Goal: Communication & Community: Connect with others

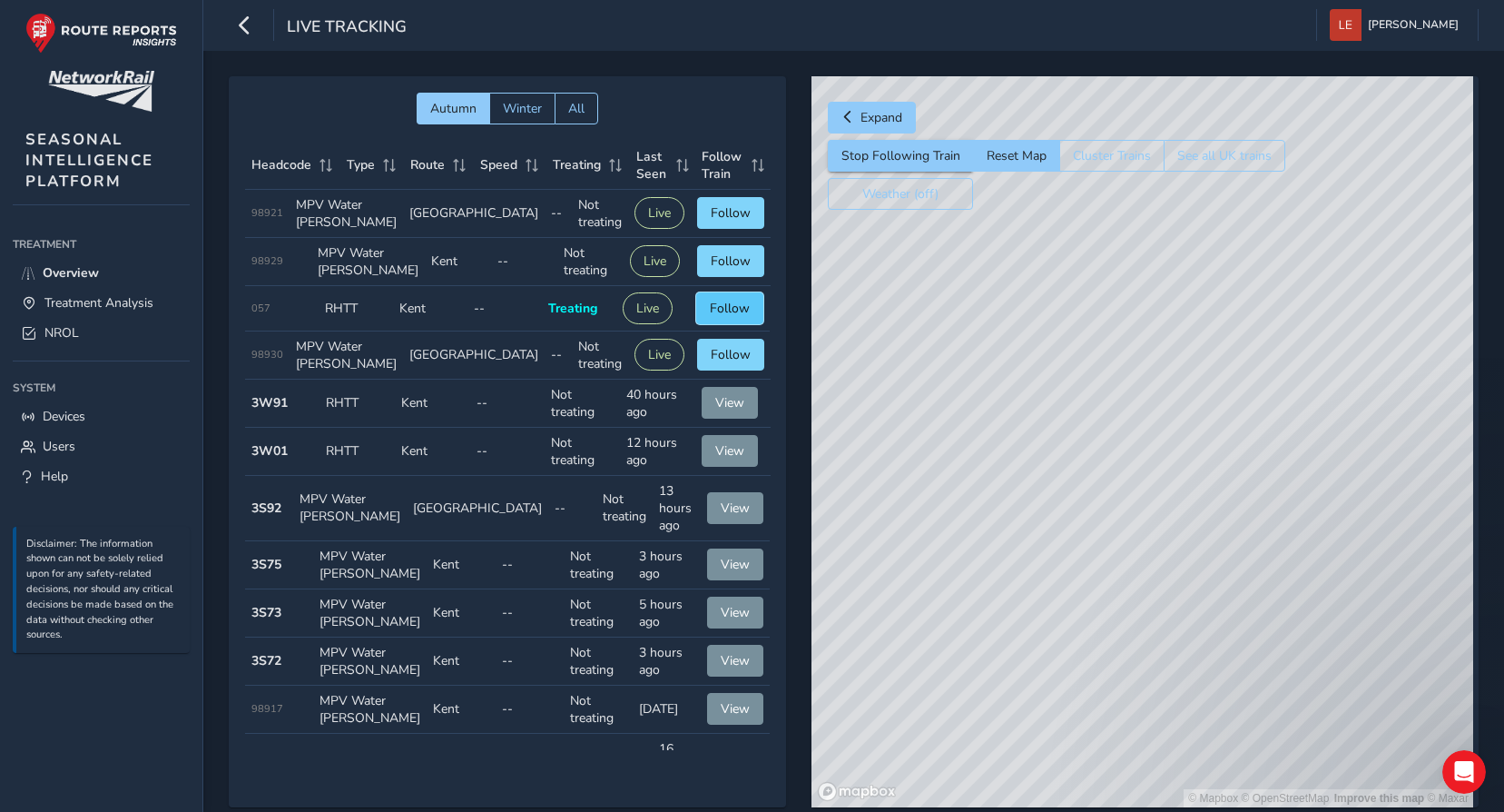
click at [718, 317] on span "Follow" at bounding box center [729, 309] width 40 height 18
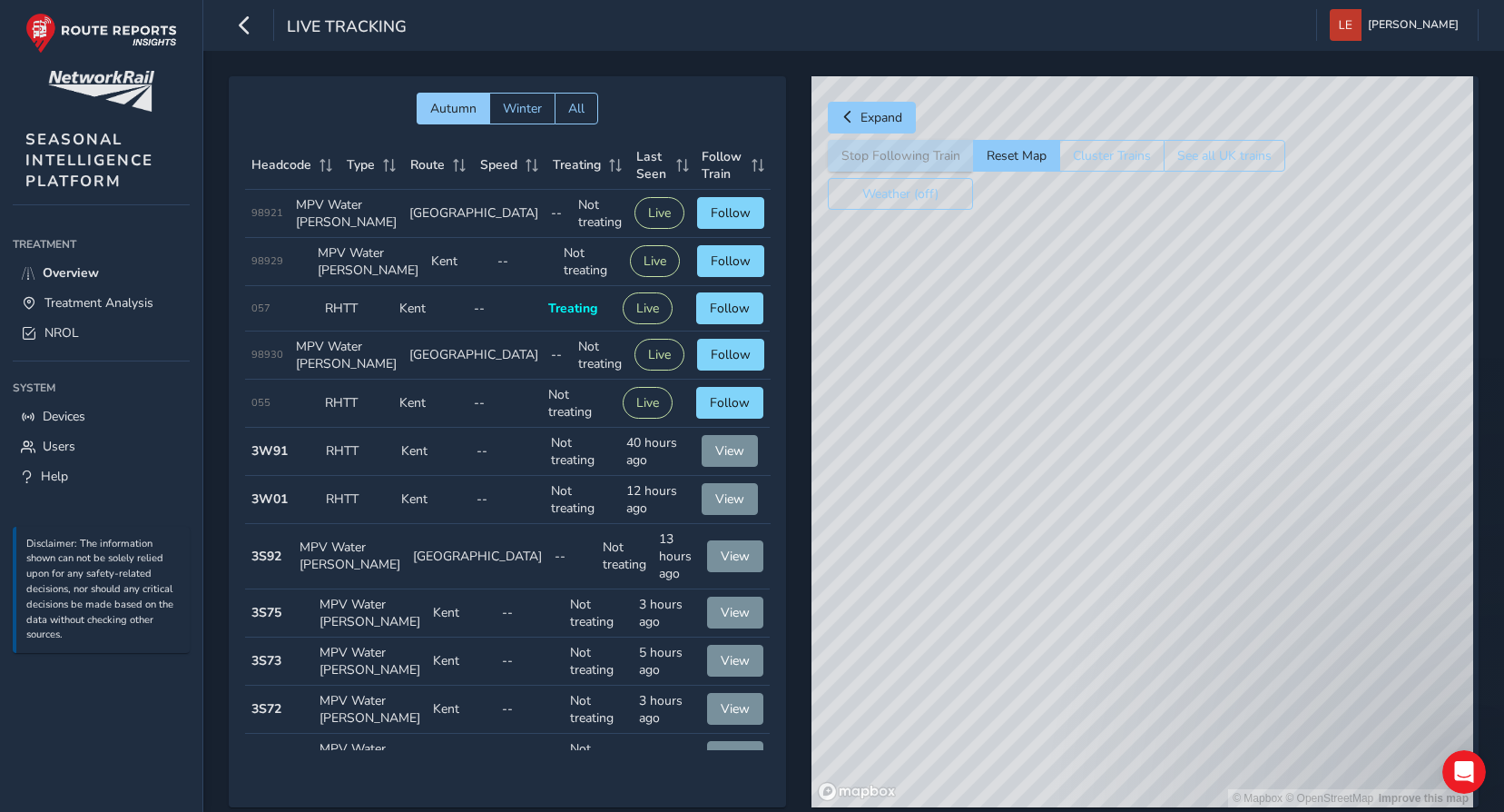
drag, startPoint x: 1277, startPoint y: 636, endPoint x: 1394, endPoint y: 421, distance: 244.8
click at [1394, 419] on div "© Mapbox © OpenStreetMap Improve this map" at bounding box center [1142, 441] width 662 height 730
drag, startPoint x: 1212, startPoint y: 628, endPoint x: 1309, endPoint y: 504, distance: 157.4
click at [1305, 507] on div "© Mapbox © OpenStreetMap Improve this map" at bounding box center [1142, 441] width 662 height 730
click at [1252, 551] on div "© Mapbox © OpenStreetMap Improve this map" at bounding box center [1142, 441] width 662 height 730
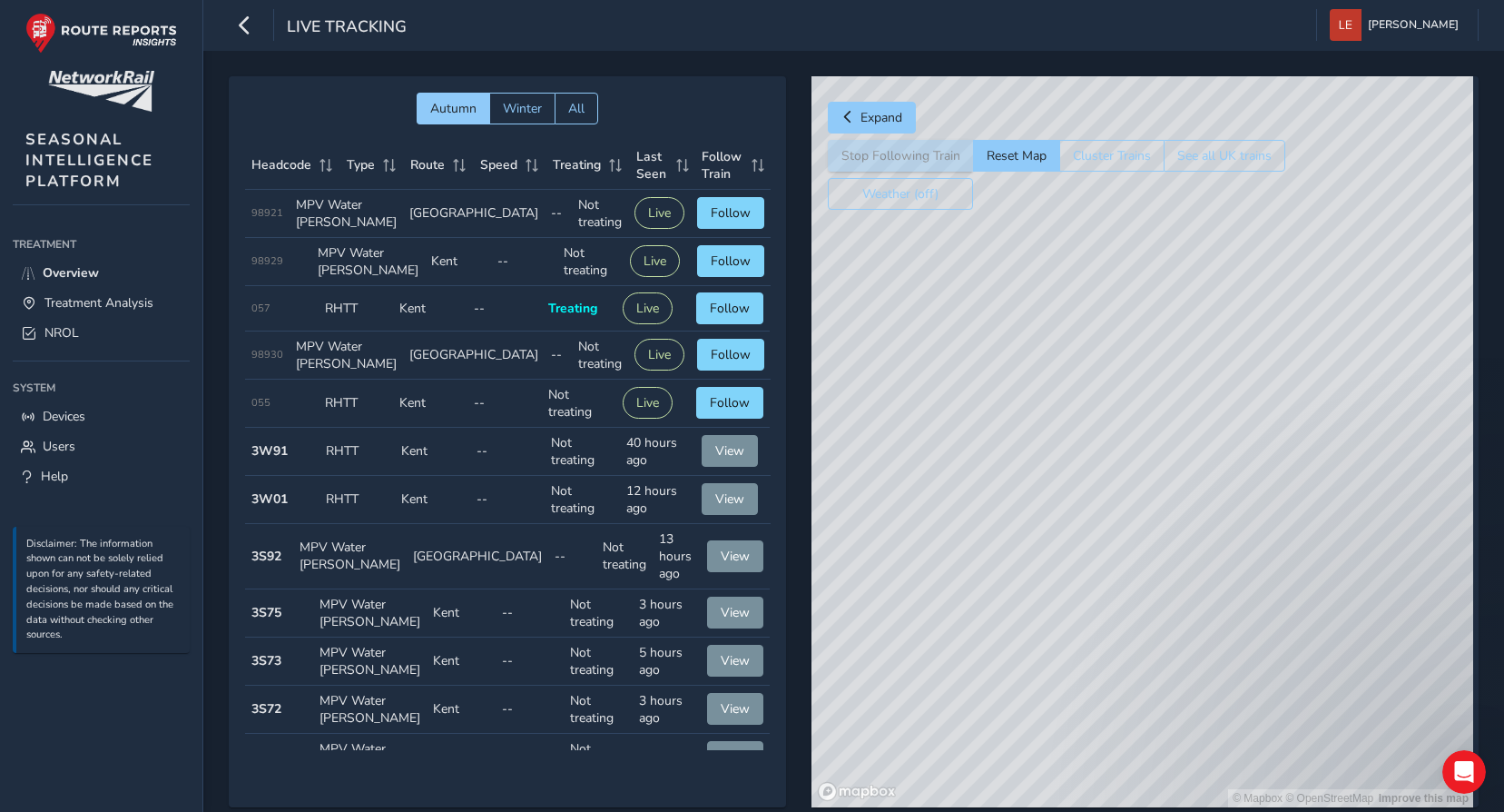
drag, startPoint x: 1086, startPoint y: 703, endPoint x: 1314, endPoint y: 466, distance: 328.9
click at [1311, 462] on div "© Mapbox © OpenStreetMap Improve this map" at bounding box center [1142, 441] width 662 height 730
drag, startPoint x: 1017, startPoint y: 711, endPoint x: 1205, endPoint y: 542, distance: 252.8
click at [1205, 542] on div "© Mapbox © OpenStreetMap Improve this map" at bounding box center [1142, 441] width 662 height 730
click at [920, 502] on div "© Mapbox © OpenStreetMap Improve this map" at bounding box center [1142, 441] width 662 height 730
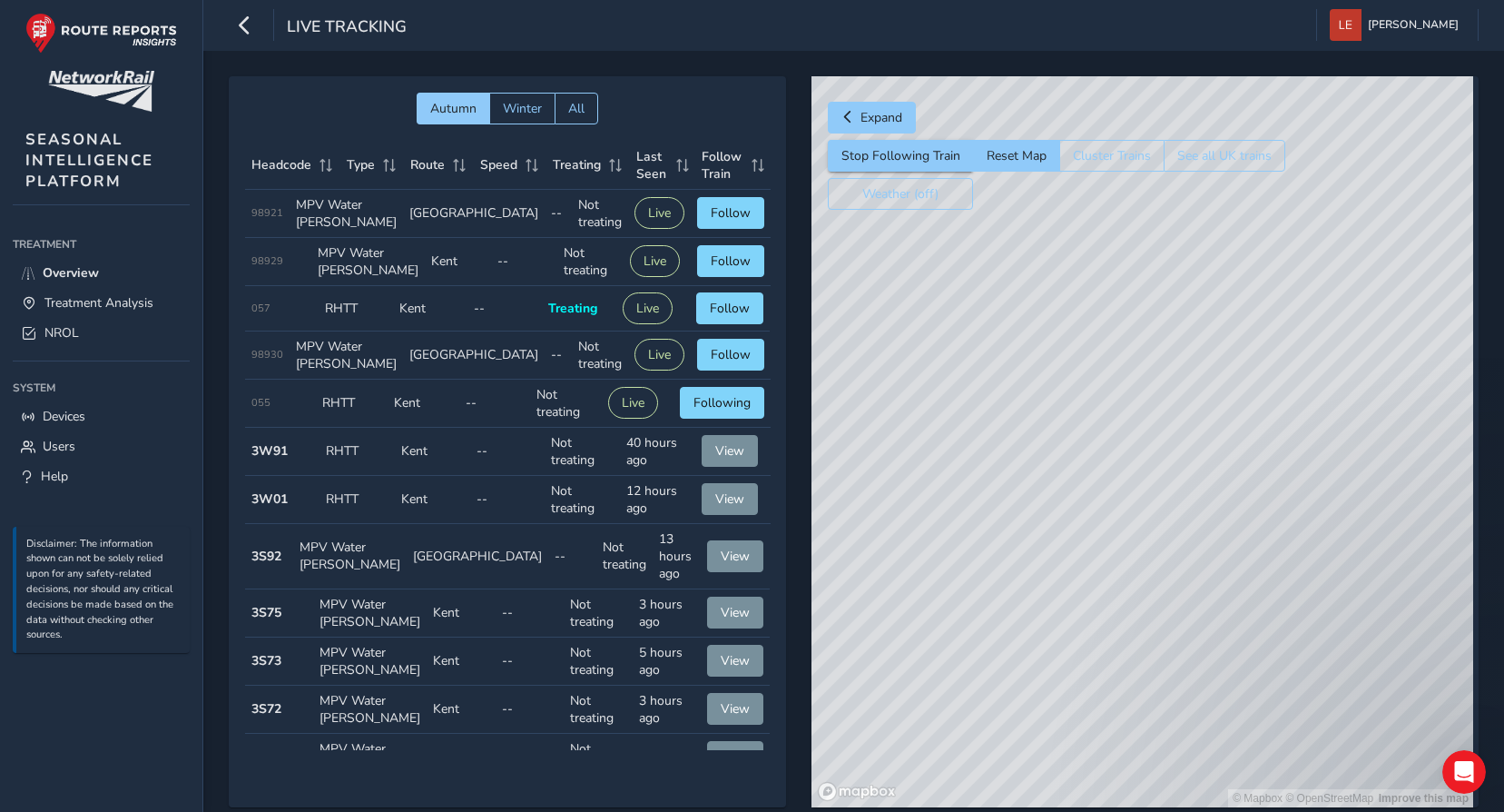
click at [920, 495] on div "© Mapbox © OpenStreetMap Improve this map" at bounding box center [1142, 441] width 662 height 730
click at [922, 545] on div "© Mapbox © OpenStreetMap Improve this map" at bounding box center [1142, 441] width 662 height 730
click at [913, 547] on div "© Mapbox © OpenStreetMap Improve this map" at bounding box center [1142, 441] width 662 height 730
click at [728, 317] on span "Follow" at bounding box center [729, 309] width 40 height 18
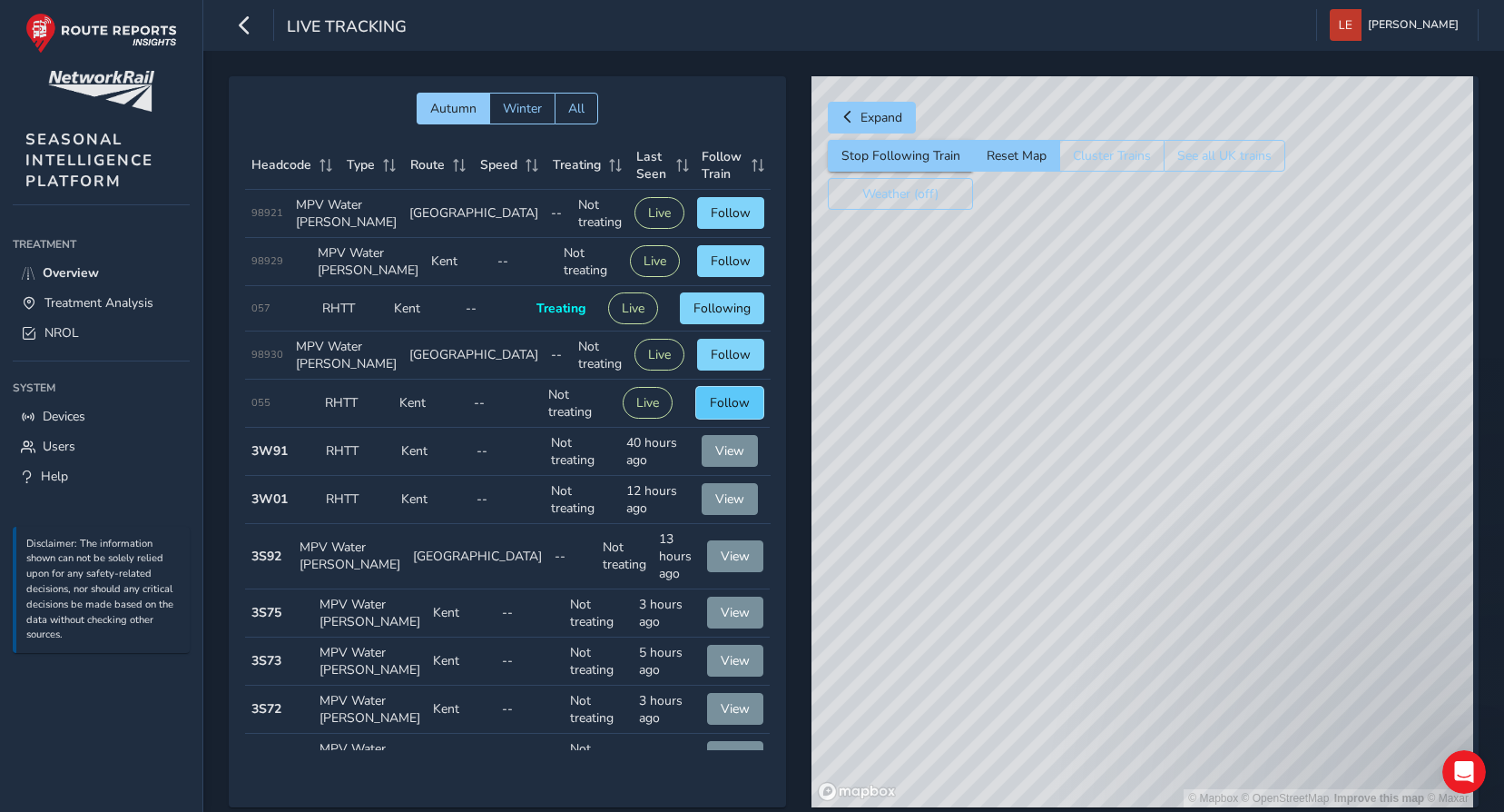
click at [728, 411] on span "Follow" at bounding box center [729, 403] width 40 height 18
click at [726, 411] on span "Following" at bounding box center [723, 403] width 57 height 18
drag, startPoint x: 1045, startPoint y: 719, endPoint x: 1253, endPoint y: 593, distance: 243.2
click at [1252, 595] on div "© Mapbox © OpenStreetMap Improve this map © Maxar" at bounding box center [1142, 441] width 662 height 730
drag, startPoint x: 1074, startPoint y: 695, endPoint x: 1196, endPoint y: 500, distance: 230.0
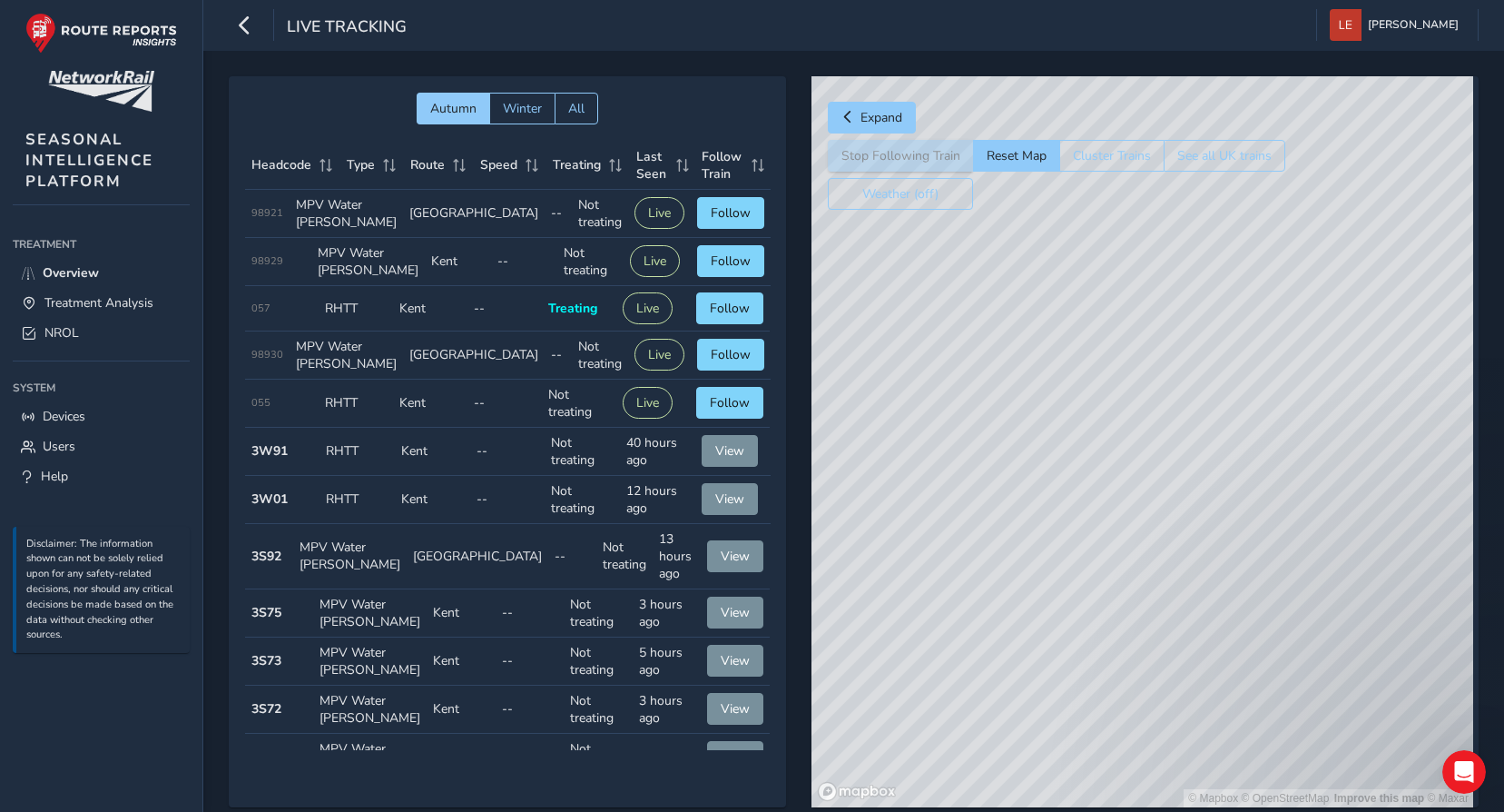
click at [1203, 490] on div "© Mapbox © OpenStreetMap Improve this map © Maxar" at bounding box center [1142, 441] width 662 height 730
drag, startPoint x: 1026, startPoint y: 625, endPoint x: 1198, endPoint y: 457, distance: 240.4
click at [1198, 455] on div "© Mapbox © OpenStreetMap Improve this map © Maxar" at bounding box center [1142, 441] width 662 height 730
drag, startPoint x: 1092, startPoint y: 544, endPoint x: 1217, endPoint y: 457, distance: 152.3
click at [1243, 430] on div "© Mapbox © OpenStreetMap Improve this map © Maxar" at bounding box center [1142, 441] width 662 height 730
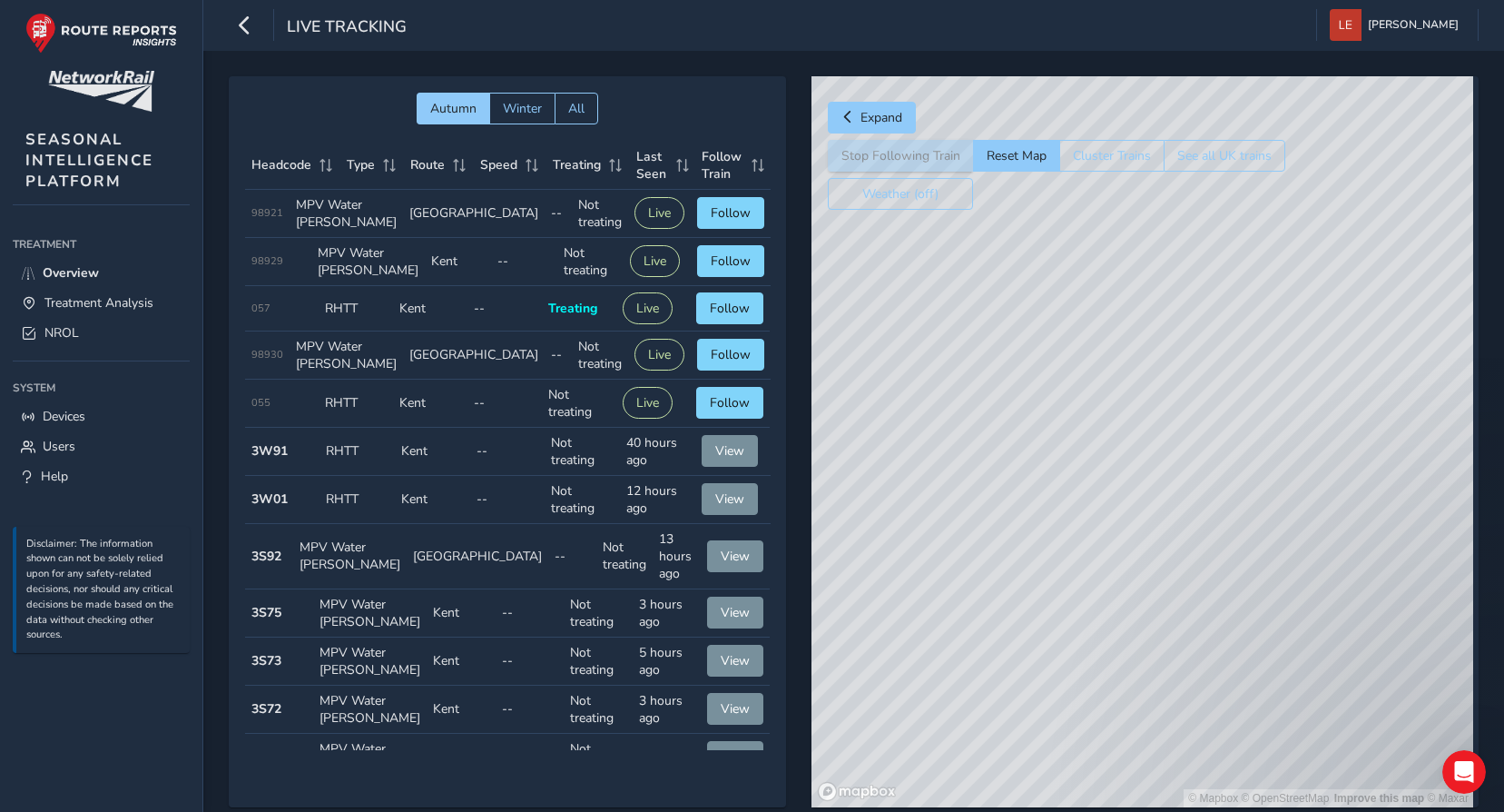
click at [1216, 474] on div "© Mapbox © OpenStreetMap Improve this map © Maxar" at bounding box center [1142, 441] width 662 height 730
click at [1333, 504] on div "© Mapbox © OpenStreetMap Improve this map © Maxar" at bounding box center [1142, 441] width 662 height 730
drag, startPoint x: 1073, startPoint y: 605, endPoint x: 1302, endPoint y: 504, distance: 250.3
click at [1302, 504] on div "© Mapbox © OpenStreetMap Improve this map © Maxar" at bounding box center [1142, 441] width 662 height 730
drag, startPoint x: 1074, startPoint y: 638, endPoint x: 1276, endPoint y: 469, distance: 263.4
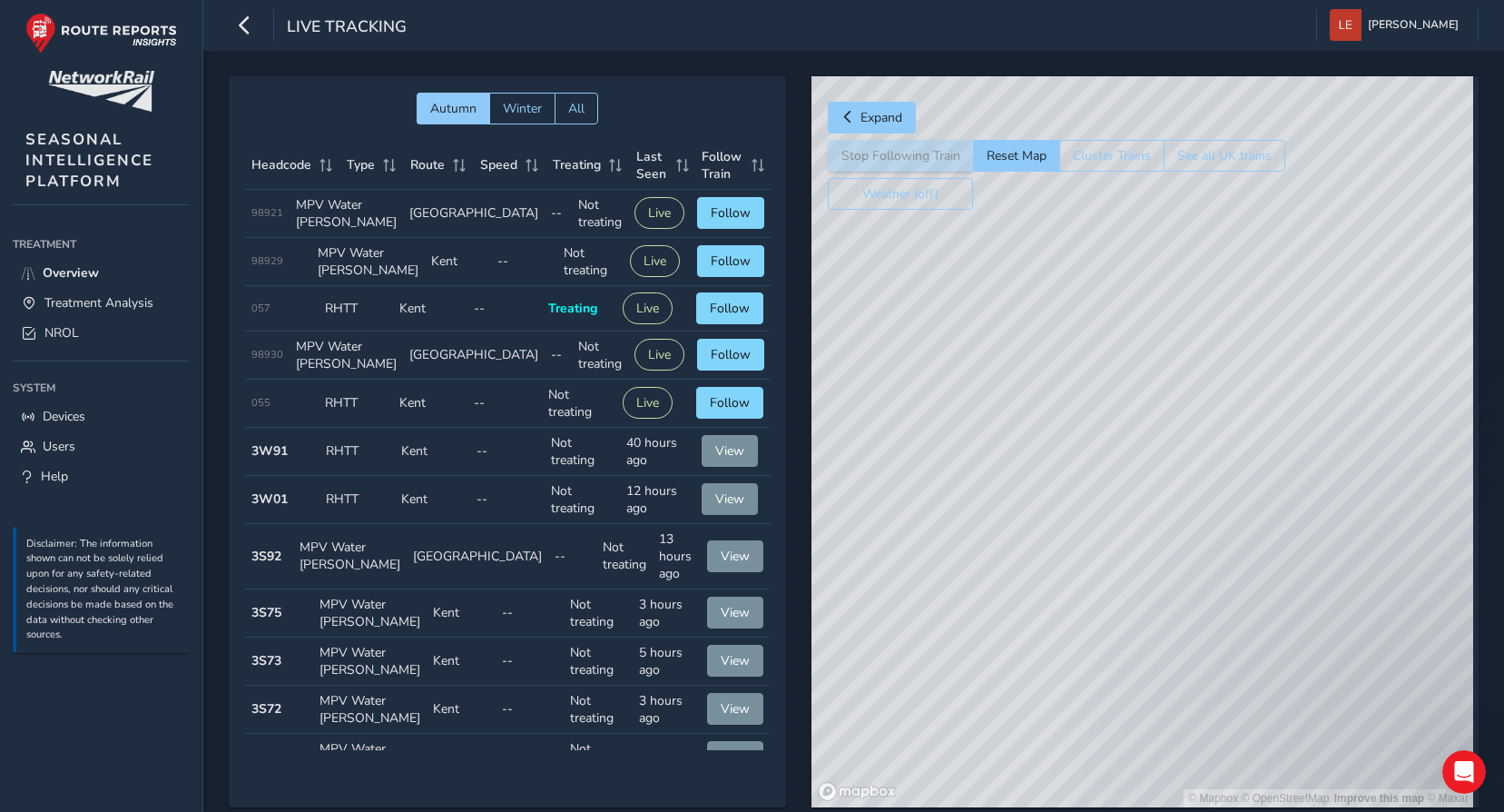
click at [1283, 465] on div "© Mapbox © OpenStreetMap Improve this map © Maxar" at bounding box center [1142, 441] width 662 height 730
drag, startPoint x: 1015, startPoint y: 618, endPoint x: 1308, endPoint y: 445, distance: 340.3
click at [1318, 433] on div "© Mapbox © OpenStreetMap Improve this map © Maxar" at bounding box center [1142, 441] width 662 height 730
click at [1343, 485] on div "© Mapbox © OpenStreetMap Improve this map © Maxar" at bounding box center [1142, 441] width 662 height 730
drag, startPoint x: 1091, startPoint y: 629, endPoint x: 1327, endPoint y: 499, distance: 269.4
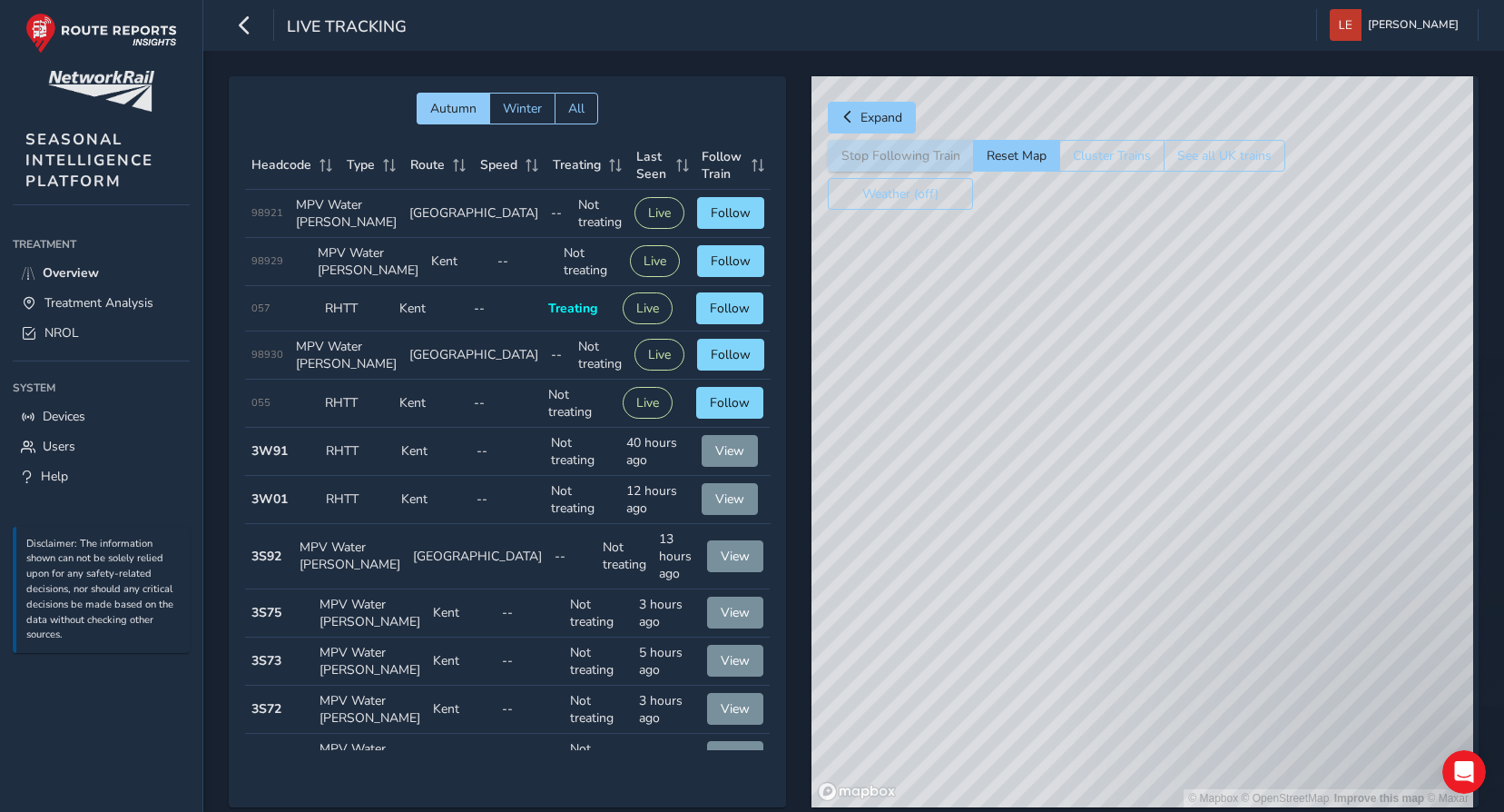
click at [1326, 500] on div "© Mapbox © OpenStreetMap Improve this map © Maxar" at bounding box center [1142, 441] width 662 height 730
click at [1300, 553] on div "© Mapbox © OpenStreetMap Improve this map © Maxar" at bounding box center [1142, 441] width 662 height 730
drag, startPoint x: 1102, startPoint y: 615, endPoint x: 1245, endPoint y: 547, distance: 158.3
click at [1244, 549] on div "© Mapbox © OpenStreetMap Improve this map © Maxar" at bounding box center [1142, 441] width 662 height 730
drag, startPoint x: 979, startPoint y: 666, endPoint x: 1334, endPoint y: 427, distance: 428.0
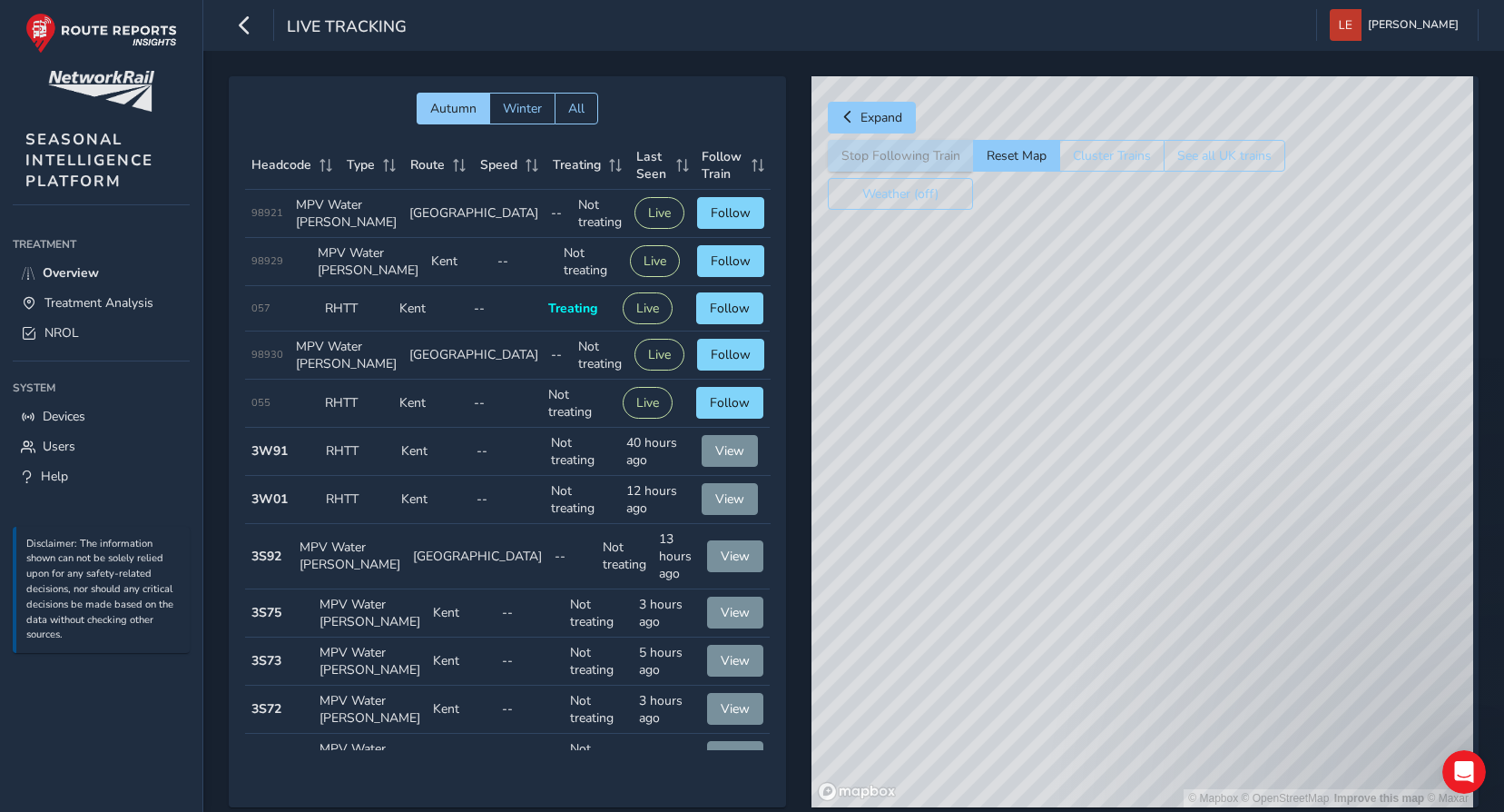
click at [1332, 429] on div "© Mapbox © OpenStreetMap Improve this map © Maxar" at bounding box center [1142, 441] width 662 height 730
drag, startPoint x: 1064, startPoint y: 609, endPoint x: 1267, endPoint y: 509, distance: 226.3
click at [1268, 507] on div "© Mapbox © OpenStreetMap Improve this map © Maxar" at bounding box center [1142, 441] width 662 height 730
drag, startPoint x: 1160, startPoint y: 576, endPoint x: 1273, endPoint y: 533, distance: 120.9
click at [1273, 533] on div "© Mapbox © OpenStreetMap Improve this map © Maxar" at bounding box center [1142, 441] width 662 height 730
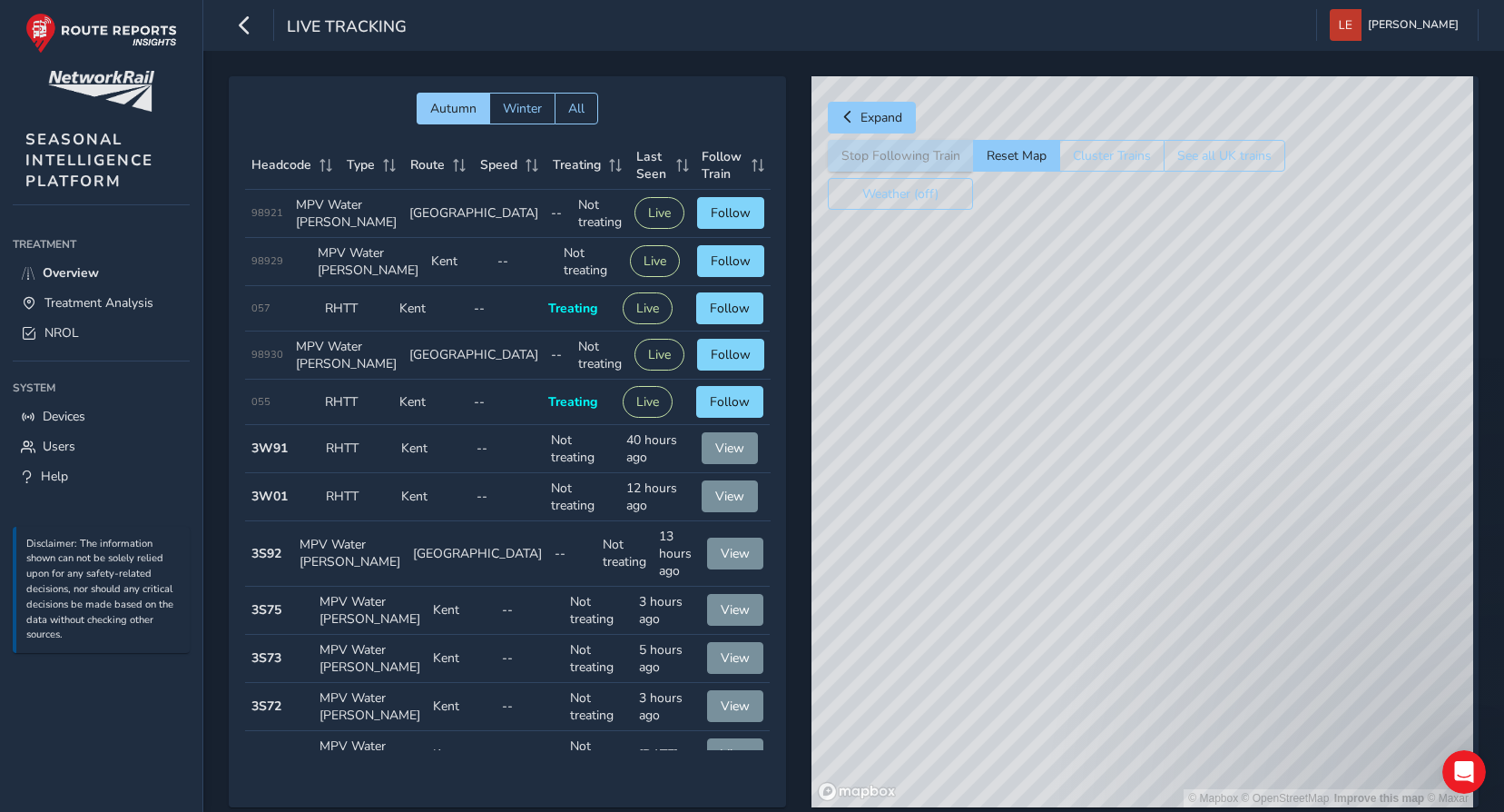
click at [1291, 481] on div "© Mapbox © OpenStreetMap Improve this map © Maxar" at bounding box center [1142, 441] width 662 height 730
drag, startPoint x: 1034, startPoint y: 654, endPoint x: 1321, endPoint y: 475, distance: 338.2
click at [1320, 476] on div "© Mapbox © OpenStreetMap Improve this map © Maxar" at bounding box center [1142, 441] width 662 height 730
drag, startPoint x: 1012, startPoint y: 659, endPoint x: 1240, endPoint y: 548, distance: 253.6
click at [1272, 508] on div "© Mapbox © OpenStreetMap Improve this map © Maxar" at bounding box center [1142, 441] width 662 height 730
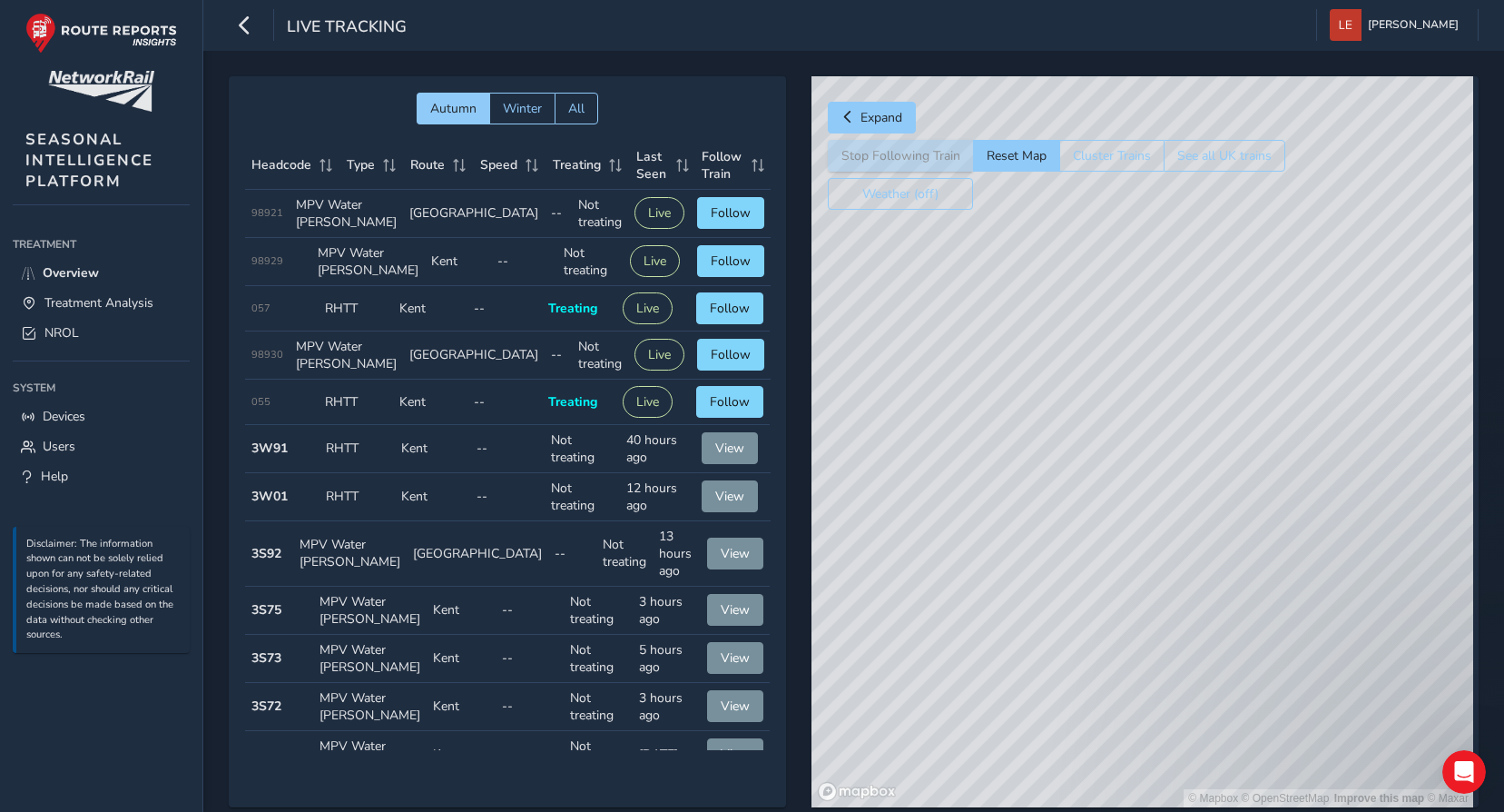
click at [1347, 519] on div "© Mapbox © OpenStreetMap Improve this map © Maxar" at bounding box center [1142, 441] width 662 height 730
drag, startPoint x: 929, startPoint y: 696, endPoint x: 1336, endPoint y: 496, distance: 453.5
click at [1342, 487] on div "© Mapbox © OpenStreetMap Improve this map © Maxar" at bounding box center [1142, 441] width 662 height 730
click at [1238, 517] on div "© Mapbox © OpenStreetMap Improve this map © Maxar" at bounding box center [1142, 441] width 662 height 730
drag, startPoint x: 856, startPoint y: 701, endPoint x: 1229, endPoint y: 482, distance: 432.5
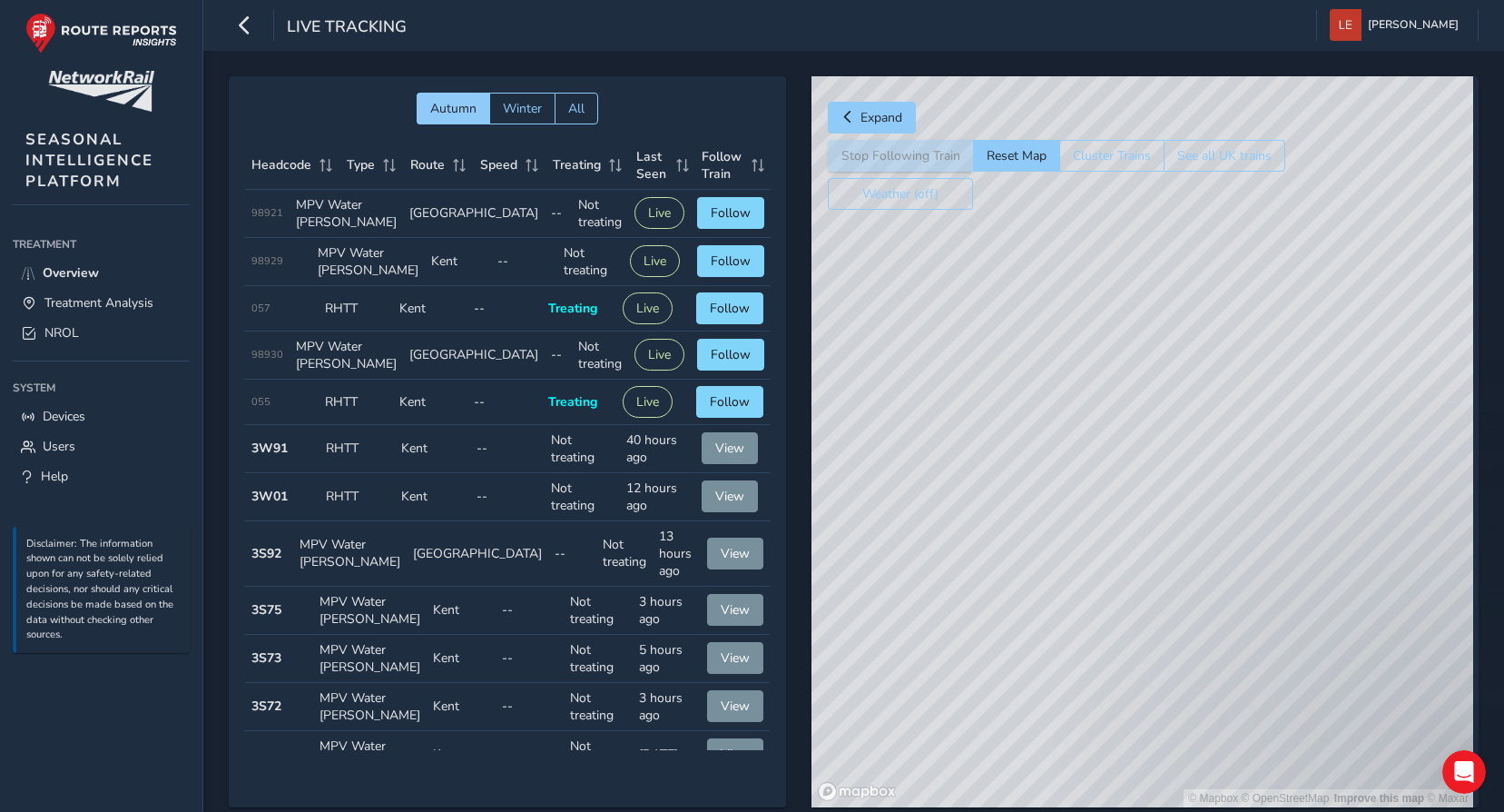
click at [1212, 493] on div "© Mapbox © OpenStreetMap Improve this map © Maxar" at bounding box center [1142, 441] width 662 height 730
drag, startPoint x: 1055, startPoint y: 588, endPoint x: 1250, endPoint y: 397, distance: 273.0
click at [1250, 397] on div "© Mapbox © OpenStreetMap Improve this map" at bounding box center [1142, 441] width 662 height 730
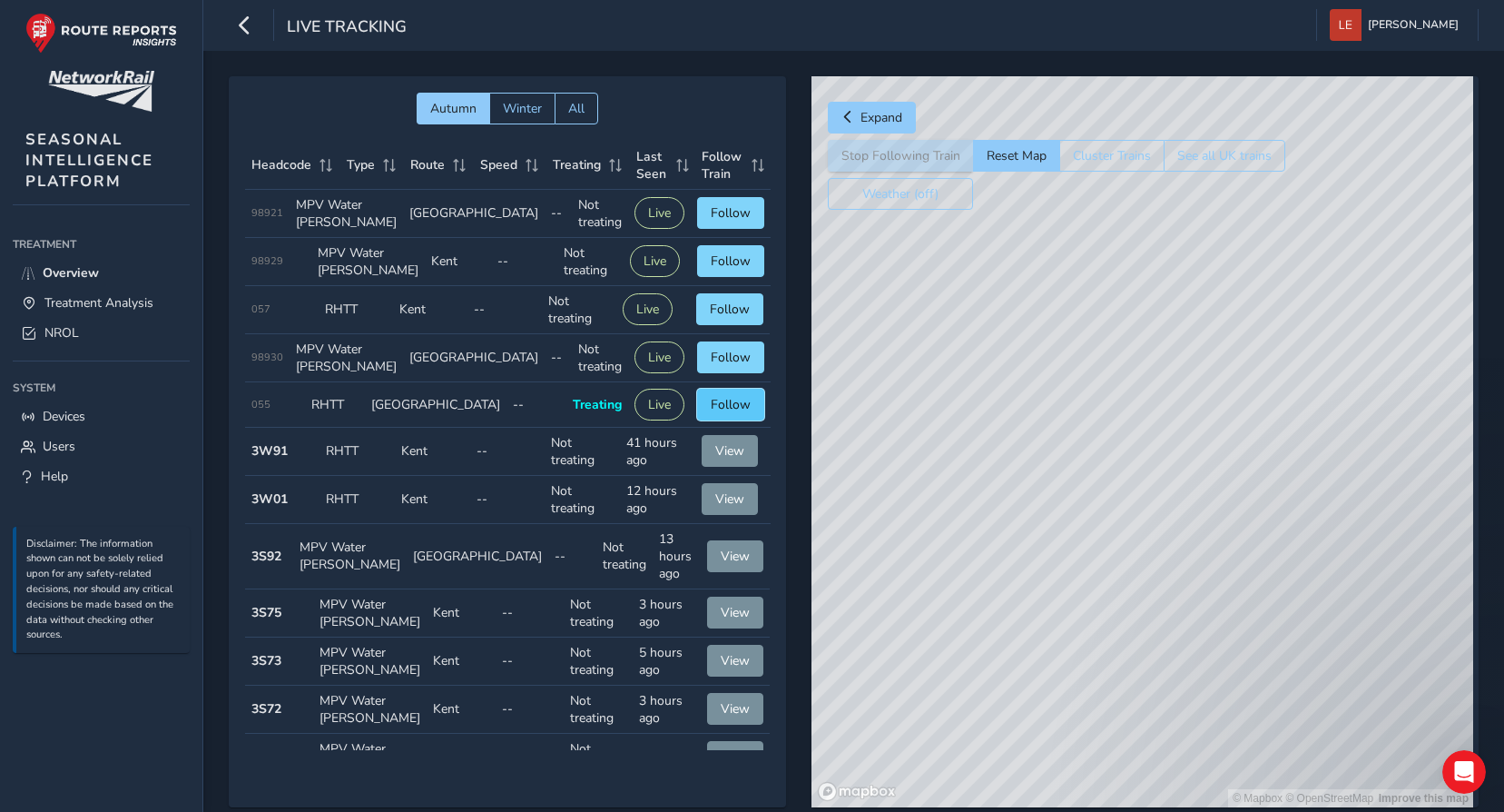
click at [735, 413] on span "Follow" at bounding box center [730, 405] width 40 height 18
